Goal: Find specific page/section: Find specific page/section

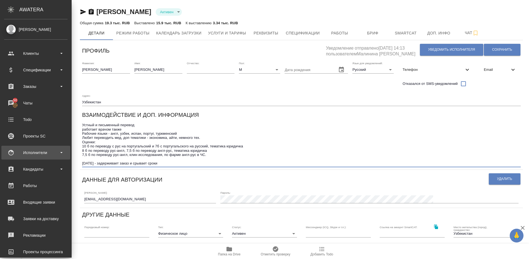
click at [47, 155] on div "Исполнители" at bounding box center [35, 153] width 63 height 8
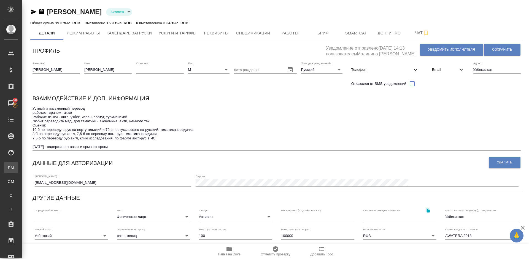
click at [8, 169] on div "Для PM/LQA" at bounding box center [4, 168] width 8 height 6
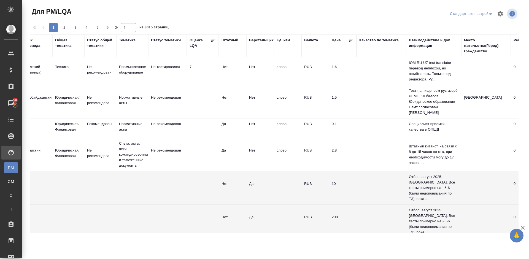
scroll to position [0, 345]
click at [473, 50] on div "Место жительства(Город), гражданство" at bounding box center [485, 45] width 44 height 17
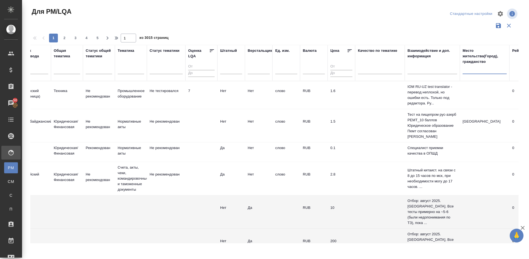
click at [471, 71] on input "text" at bounding box center [485, 70] width 44 height 7
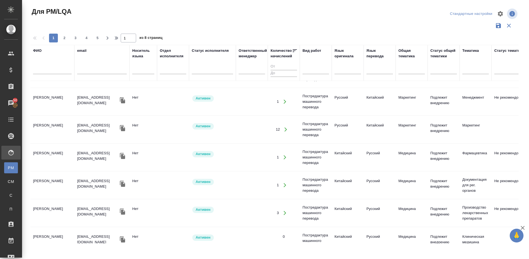
scroll to position [0, 0]
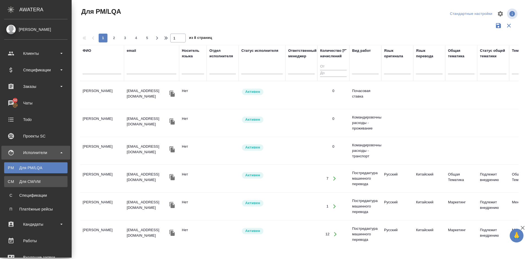
type input "Шанхай"
click at [36, 181] on div "Для CM/VM" at bounding box center [36, 182] width 58 height 6
